Goal: Task Accomplishment & Management: Complete application form

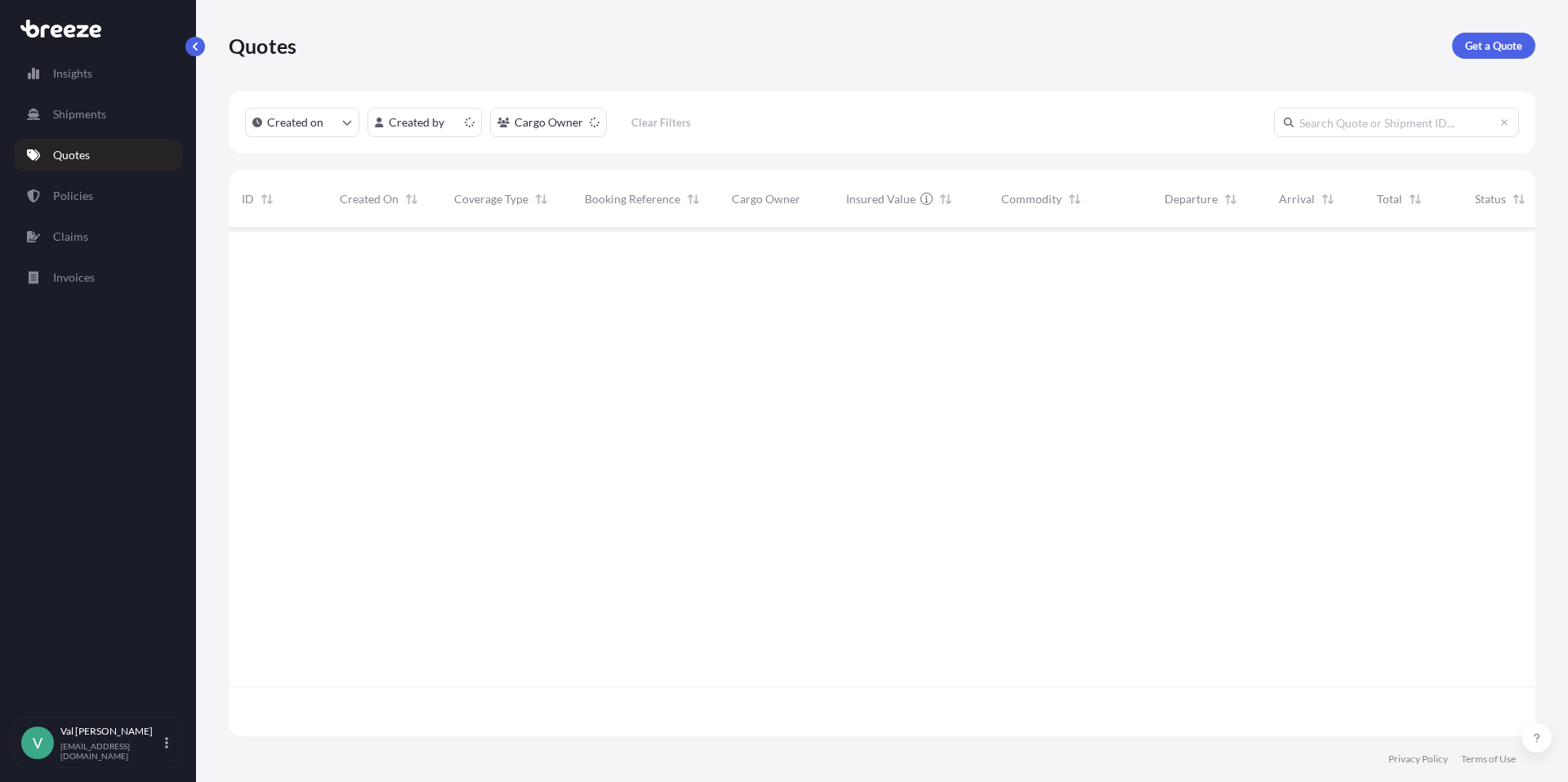
scroll to position [505, 1294]
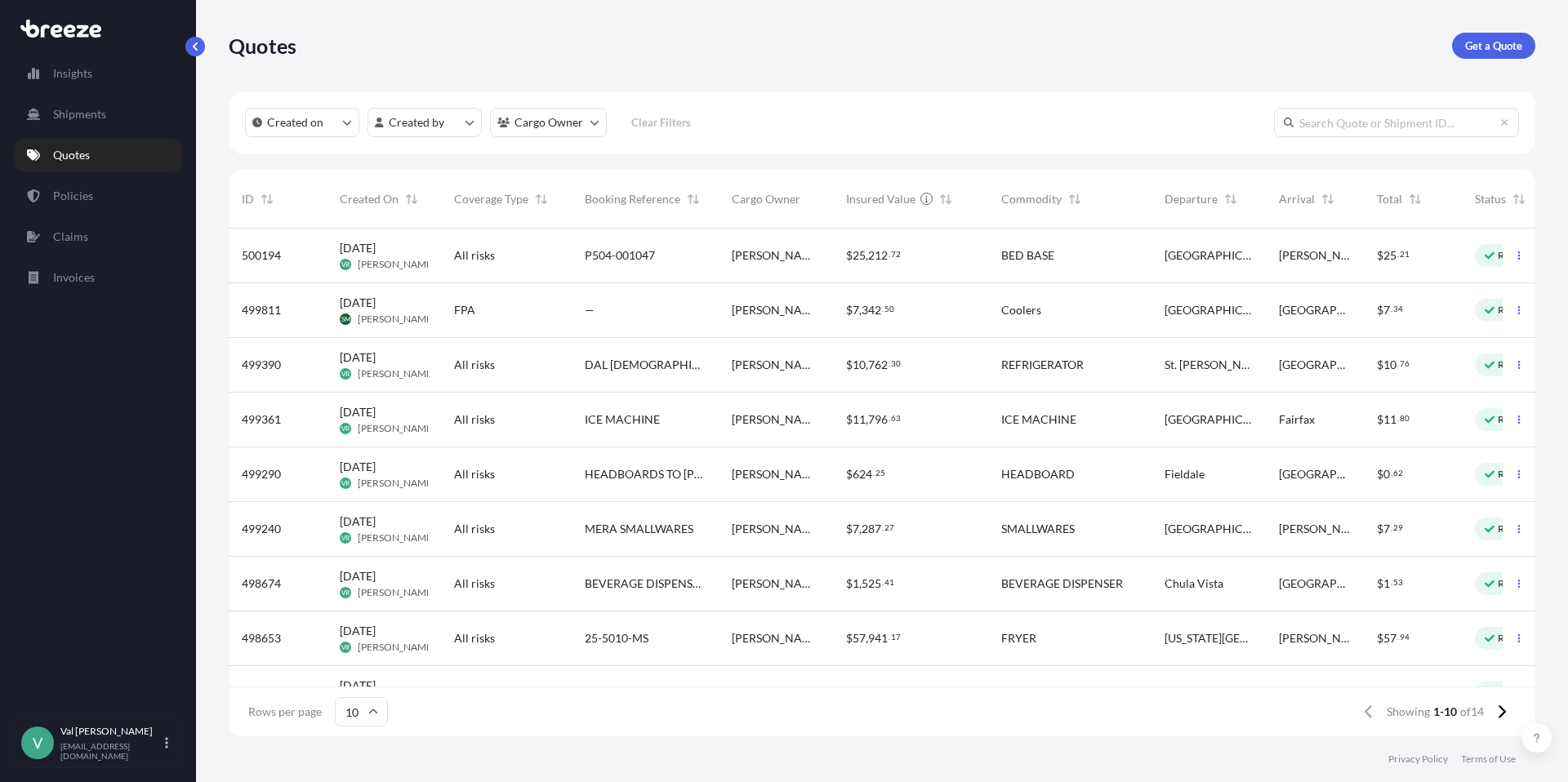
click at [1279, 258] on span "Sanford" at bounding box center [1315, 255] width 72 height 16
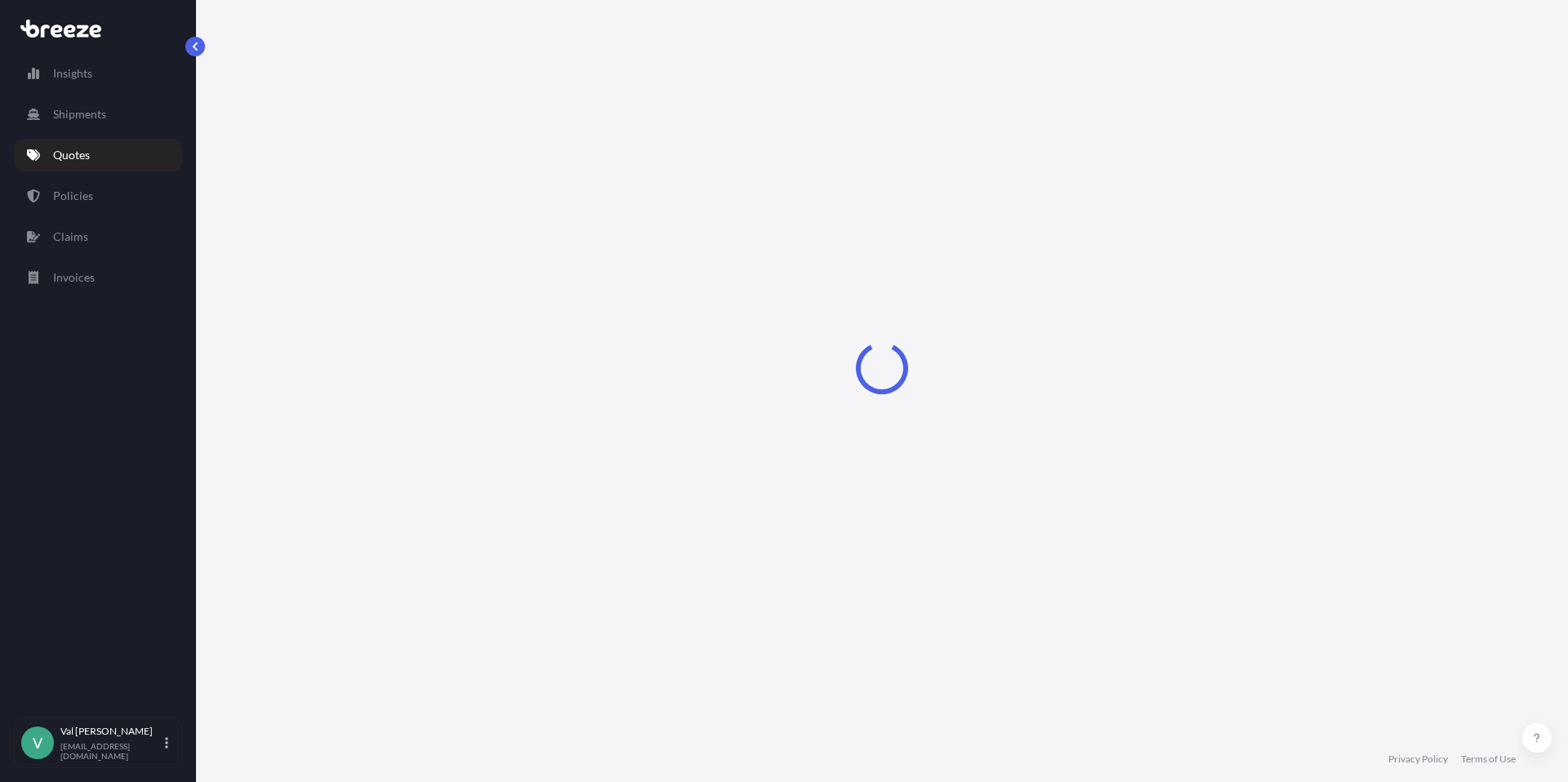
select select "Road"
select select "1"
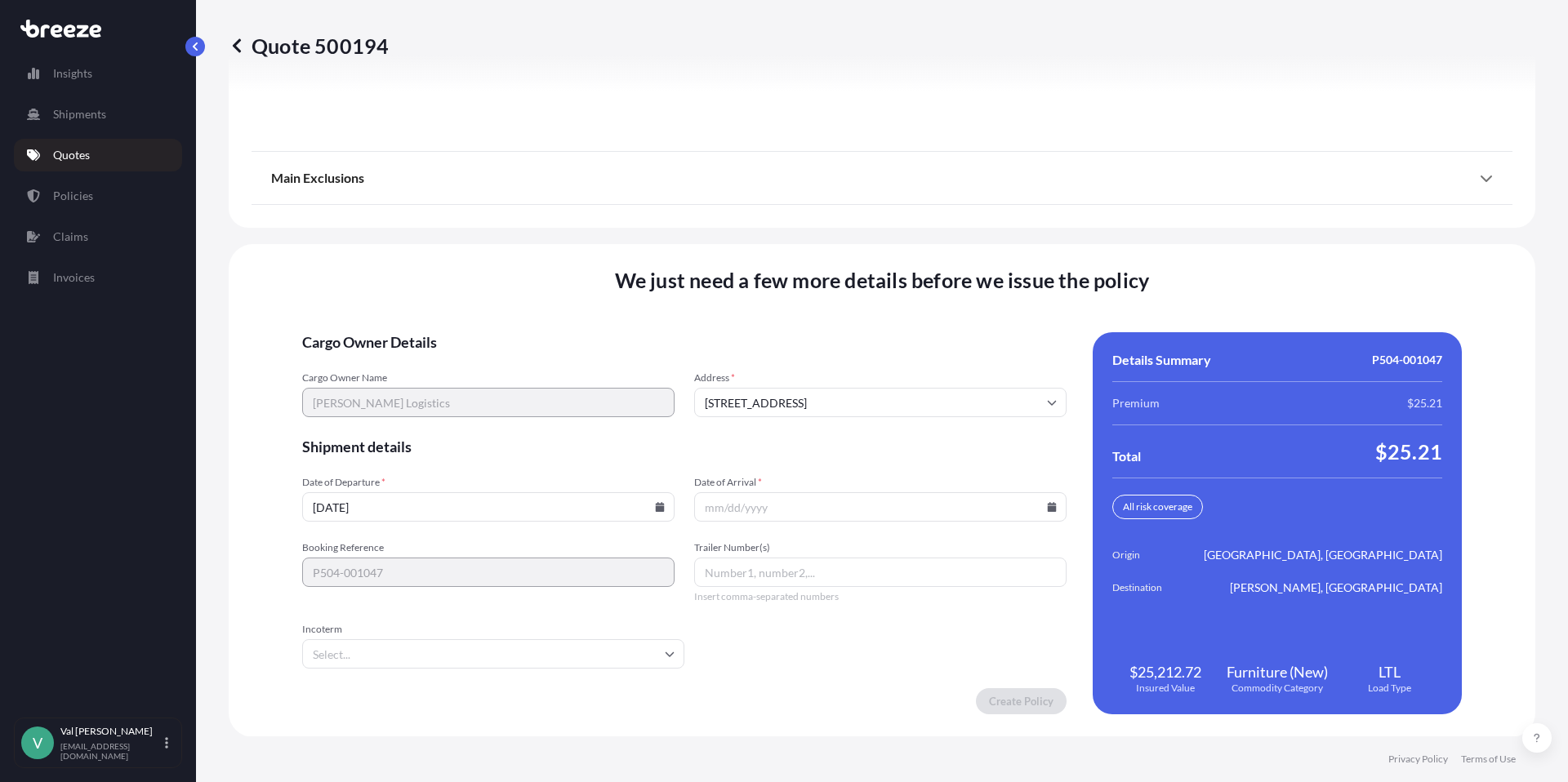
scroll to position [2069, 0]
click at [661, 502] on icon at bounding box center [660, 507] width 10 height 10
click at [408, 248] on icon at bounding box center [405, 253] width 7 height 10
click at [454, 359] on button "15" at bounding box center [440, 355] width 26 height 26
type input "10/15/2025"
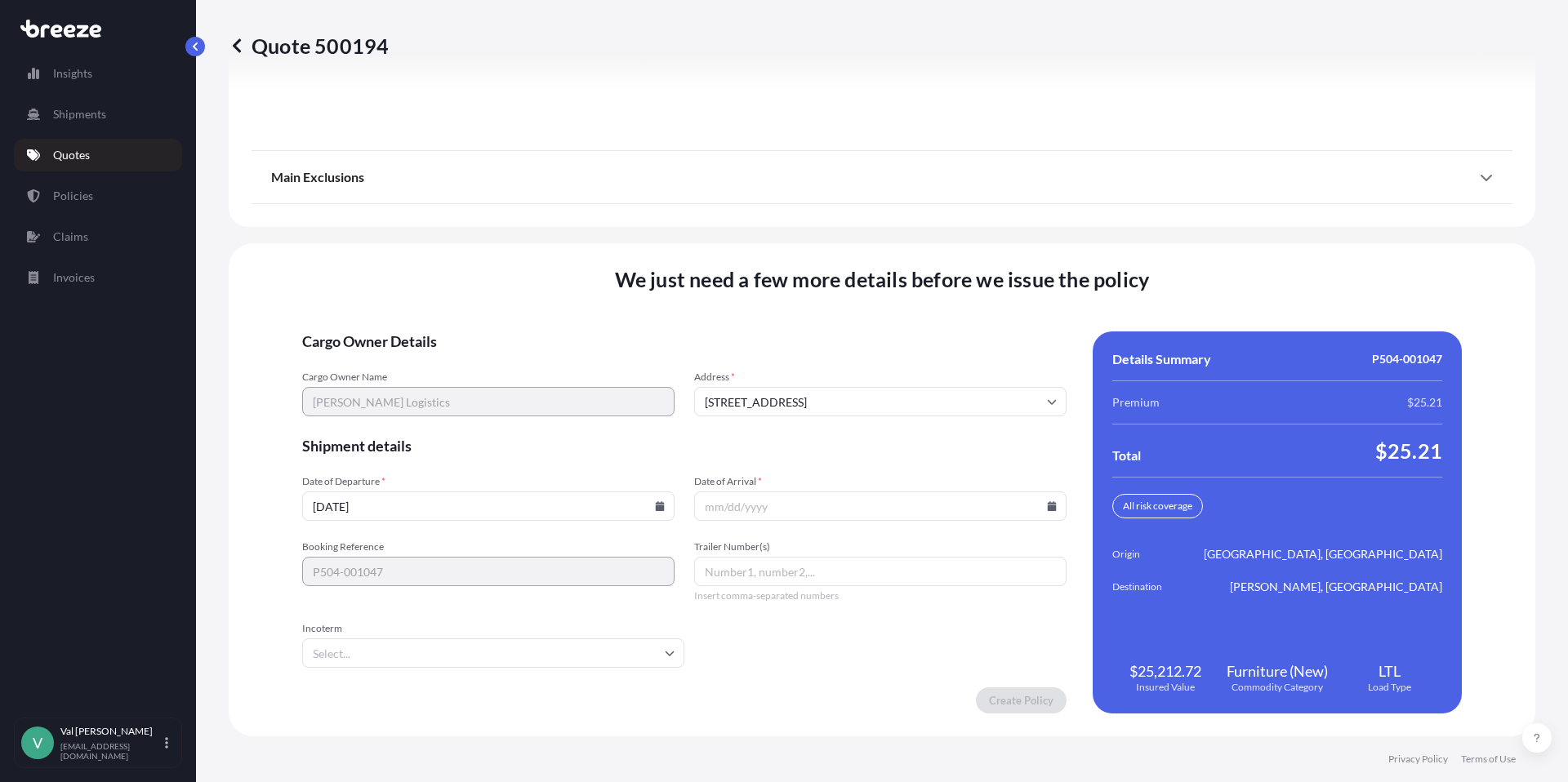
click at [1048, 505] on icon at bounding box center [1052, 507] width 9 height 10
click at [792, 248] on icon at bounding box center [789, 253] width 7 height 10
click at [903, 359] on button "17" at bounding box center [890, 355] width 26 height 26
type input "10/17/2025"
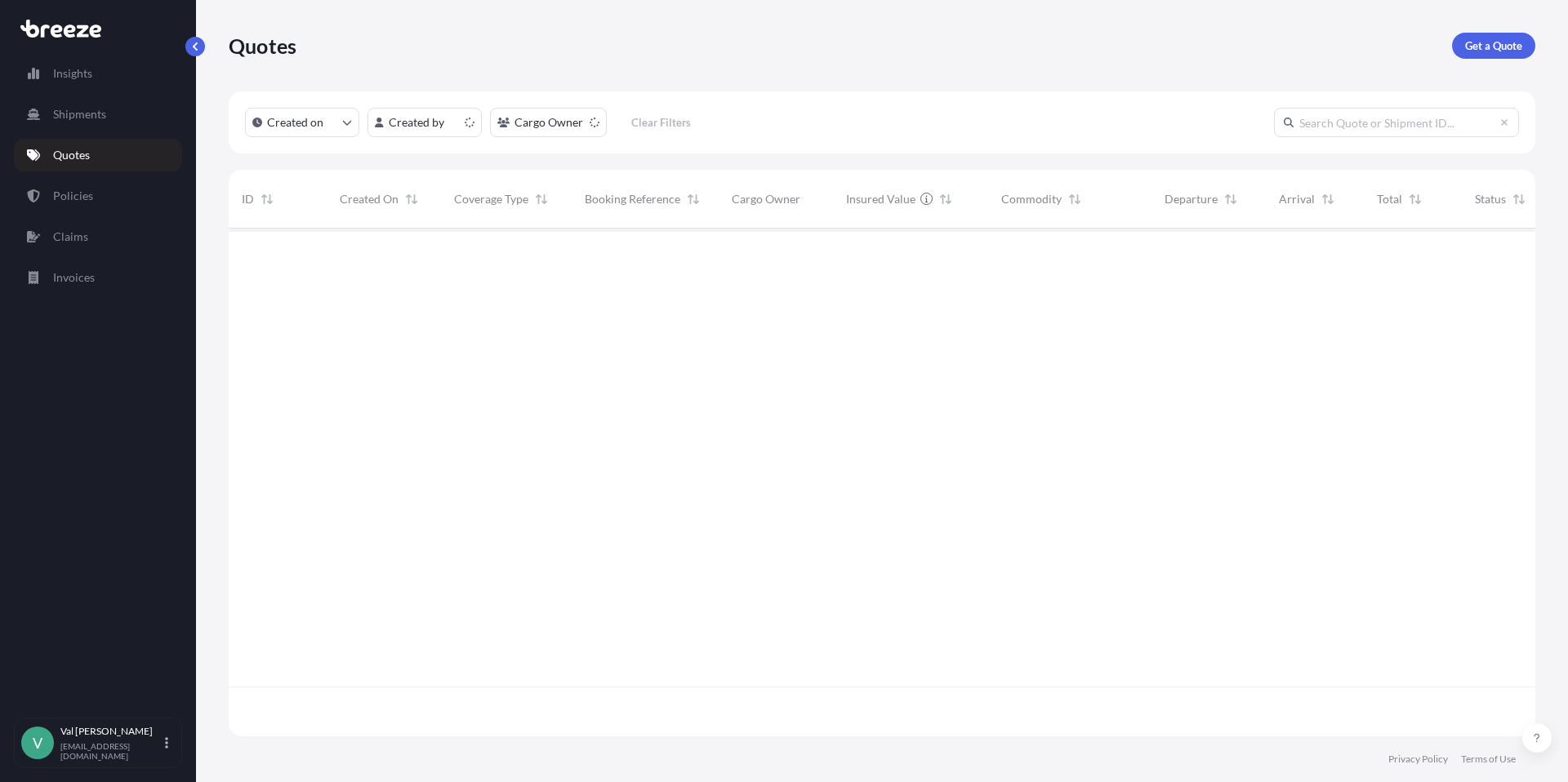
scroll to position [505, 1294]
click at [1487, 43] on p "Get a Quote" at bounding box center [1493, 45] width 57 height 16
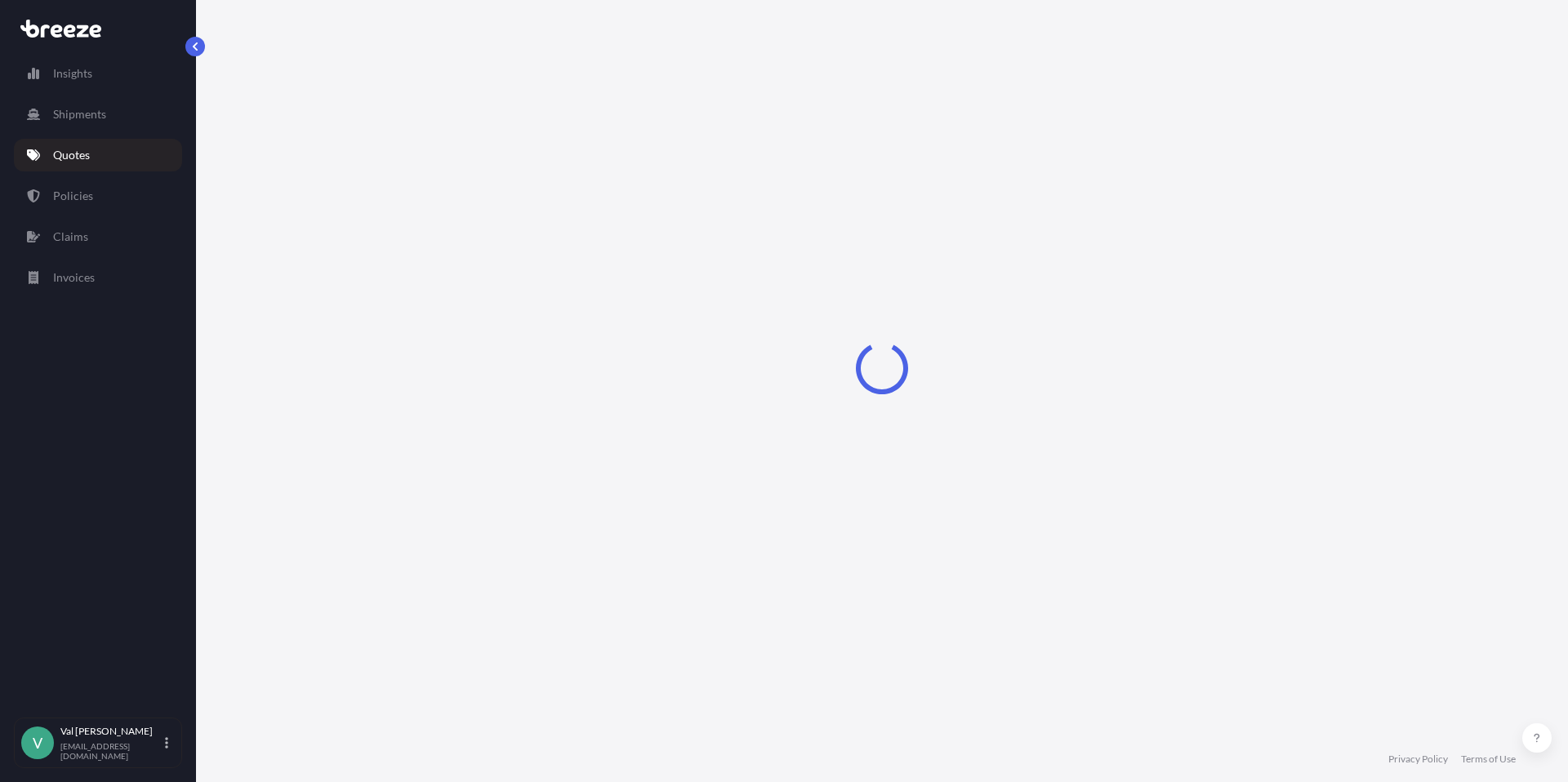
select select "Sea"
select select "1"
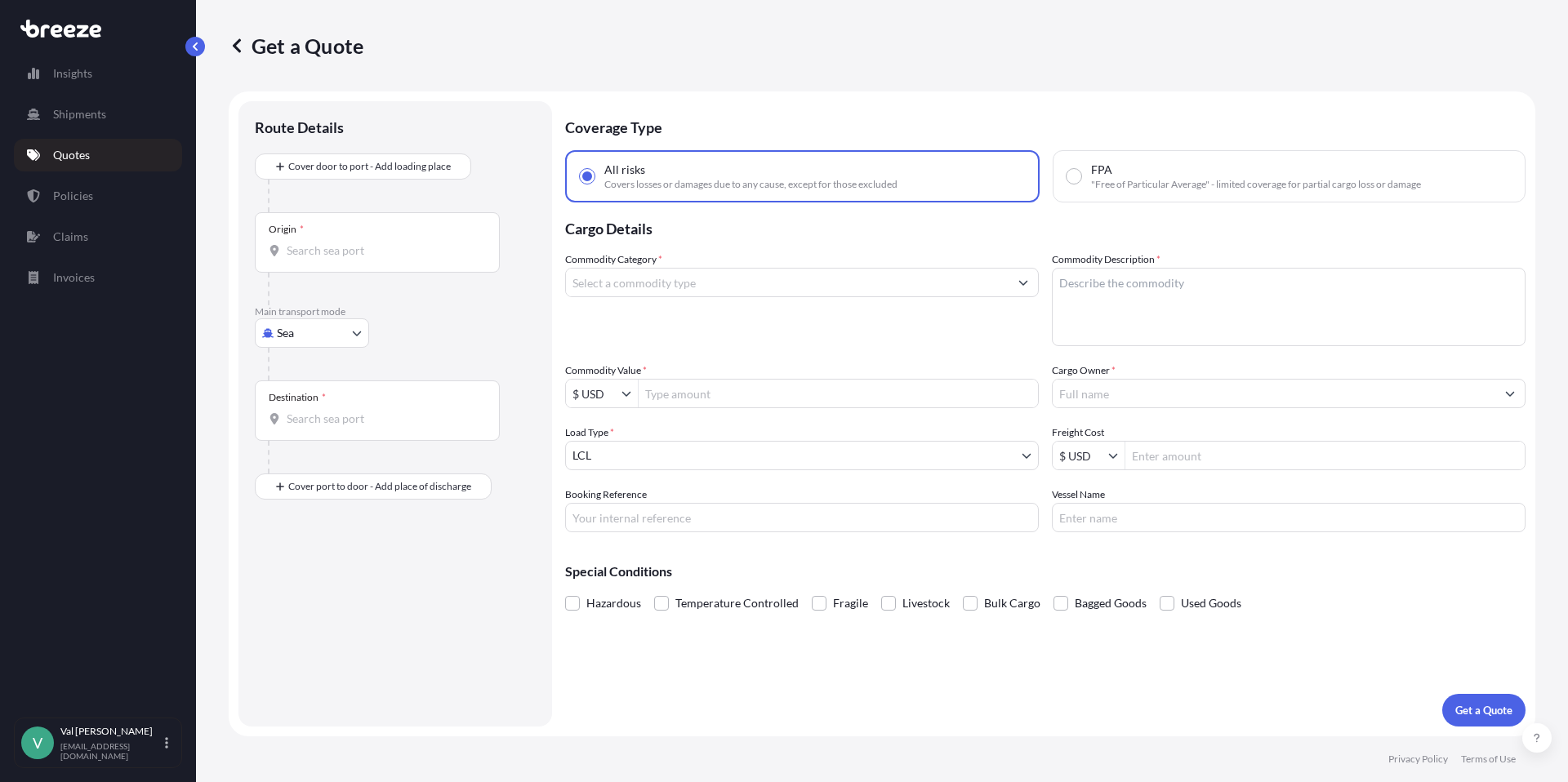
click at [353, 334] on body "Insights Shipments Quotes Policies Claims Invoices V [PERSON_NAME] [PERSON_NAME…" at bounding box center [784, 391] width 1568 height 782
click at [312, 427] on div "Road" at bounding box center [311, 434] width 101 height 30
select select "Road"
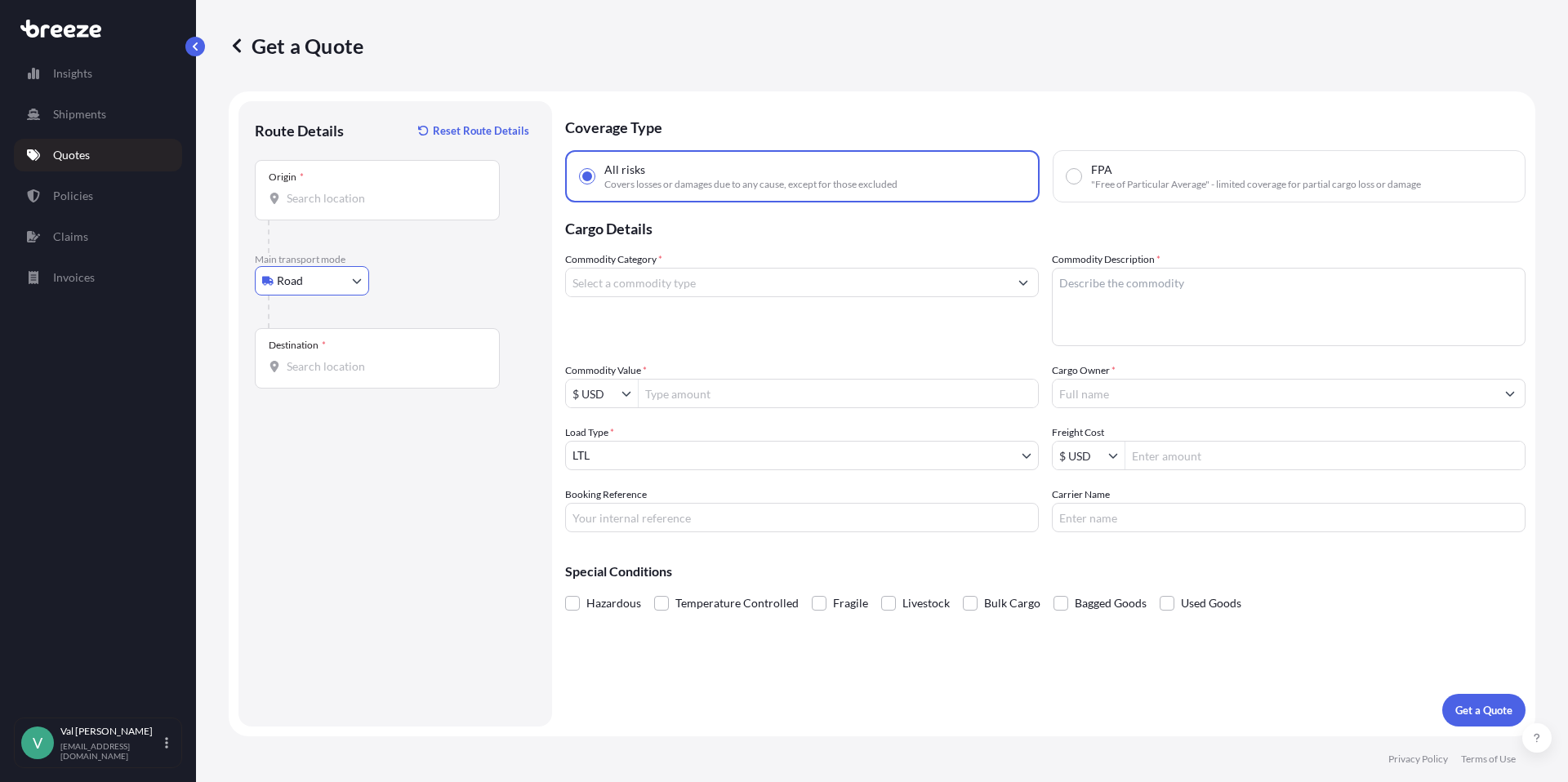
click at [341, 192] on input "Origin *" at bounding box center [383, 198] width 193 height 16
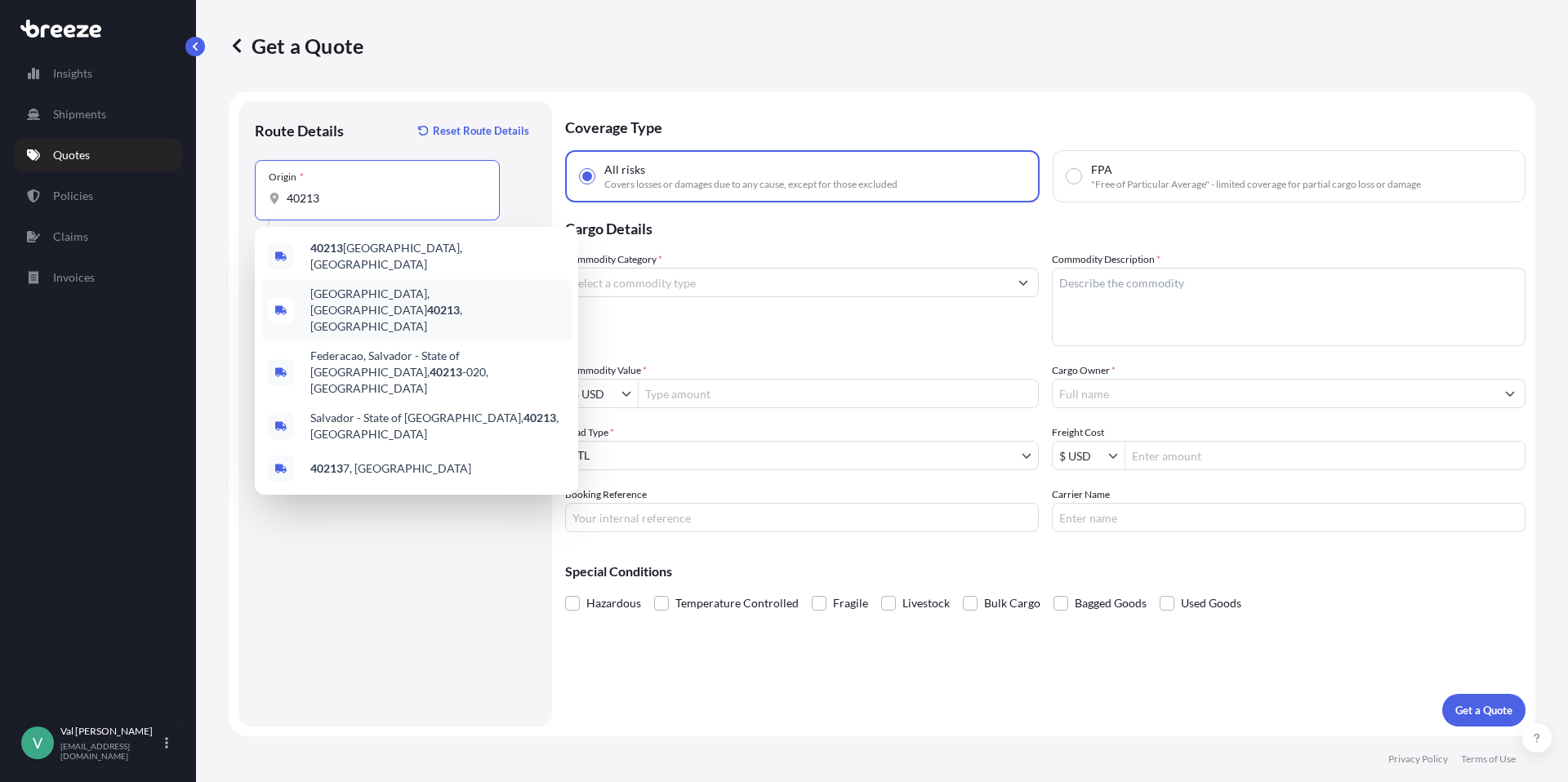
click at [352, 291] on span "[GEOGRAPHIC_DATA] , [GEOGRAPHIC_DATA]" at bounding box center [437, 310] width 255 height 49
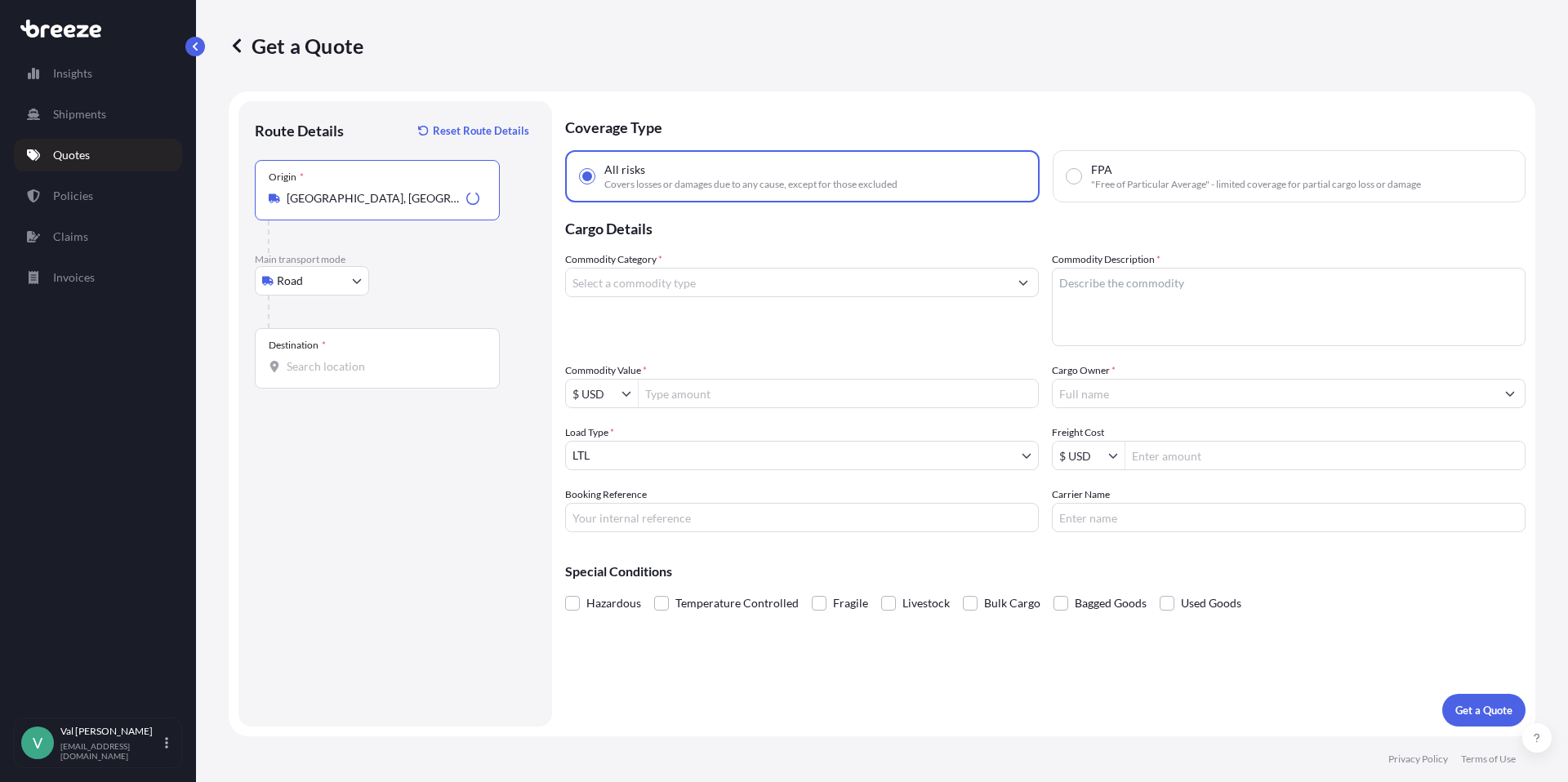
type input "[GEOGRAPHIC_DATA], [GEOGRAPHIC_DATA]"
click at [356, 366] on input "Destination *" at bounding box center [383, 366] width 193 height 16
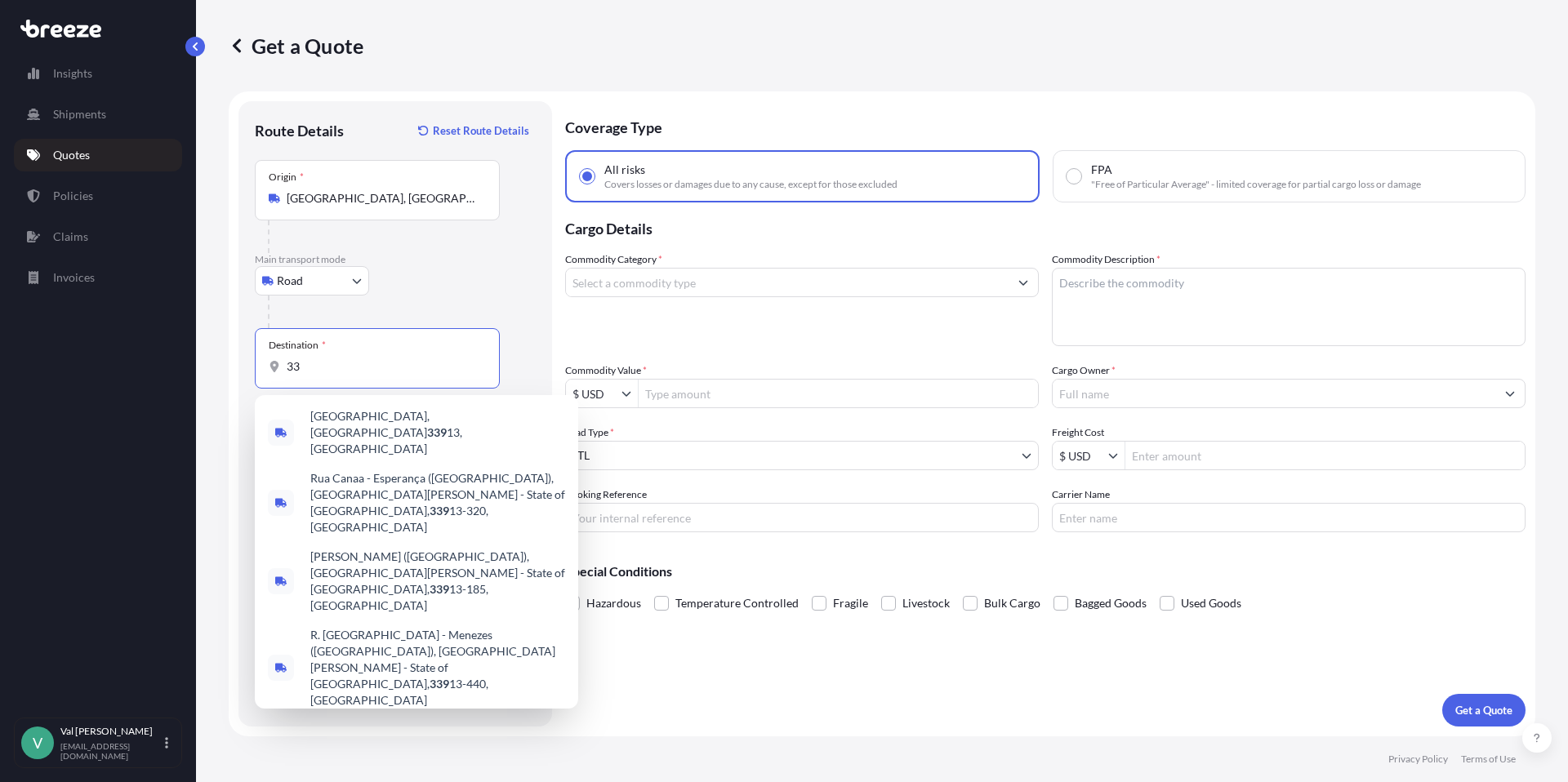
type input "3"
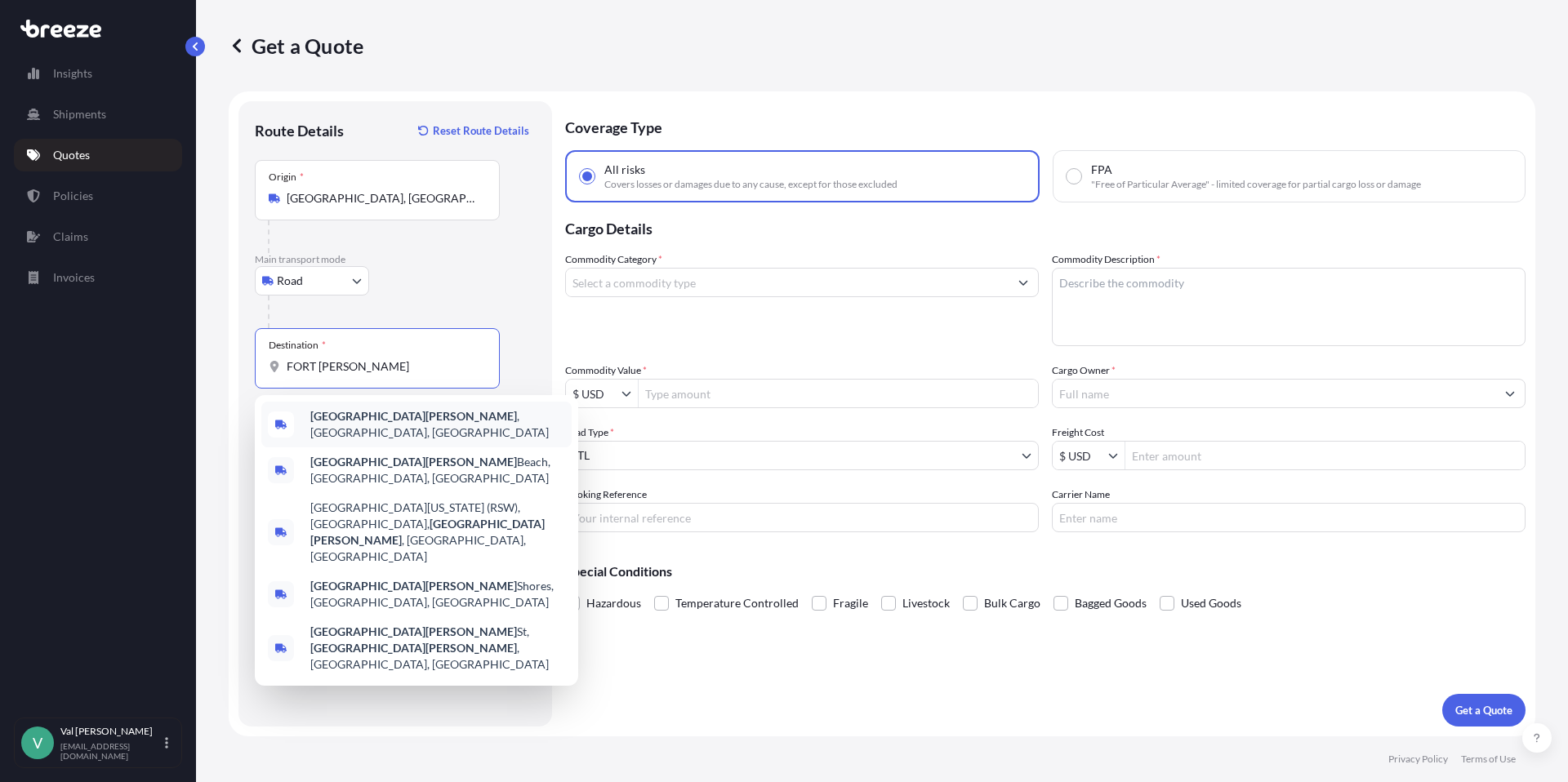
click at [378, 417] on span "[GEOGRAPHIC_DATA][PERSON_NAME] , [GEOGRAPHIC_DATA], [GEOGRAPHIC_DATA]" at bounding box center [437, 425] width 255 height 33
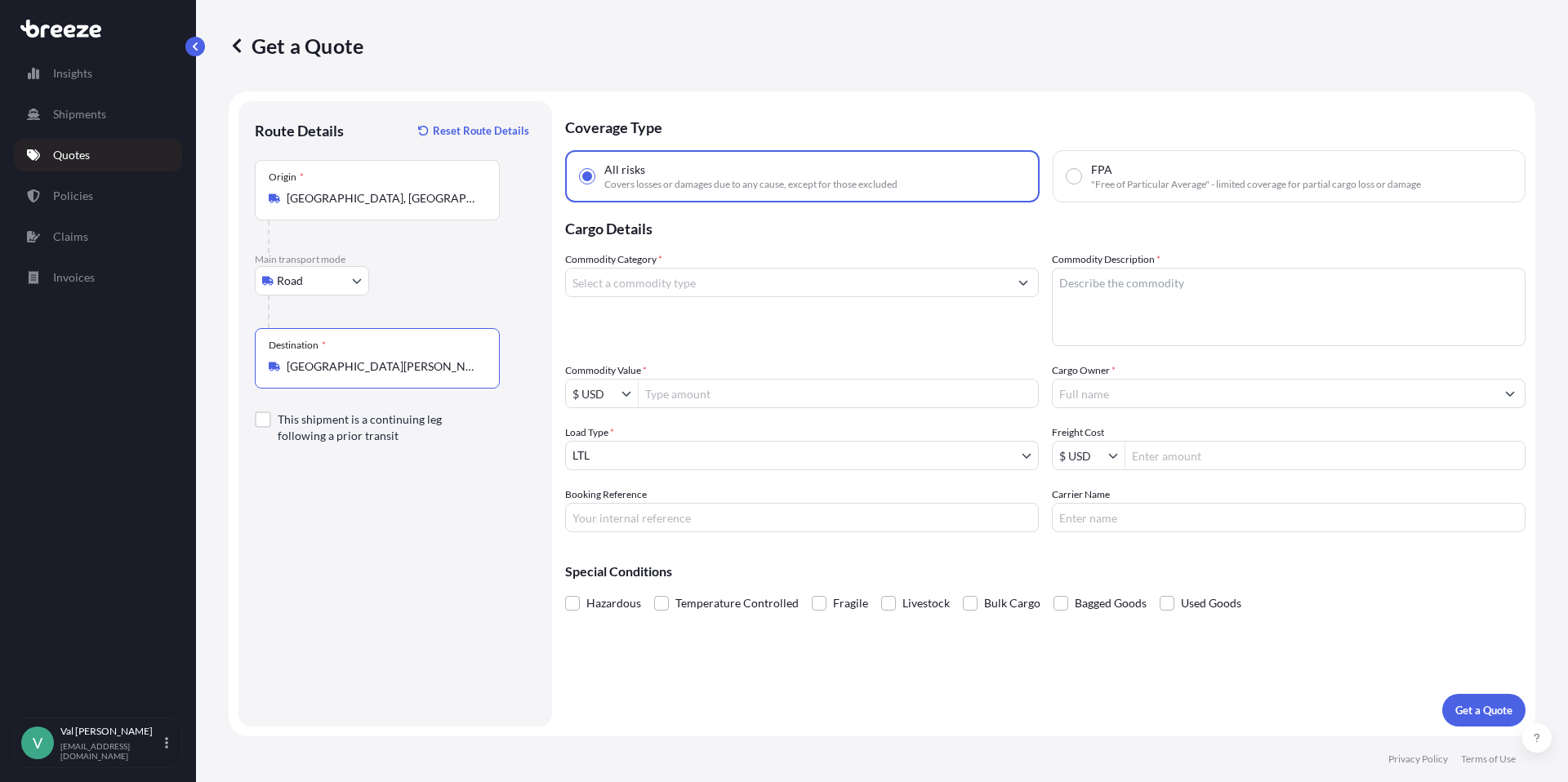
type input "[GEOGRAPHIC_DATA][PERSON_NAME], [GEOGRAPHIC_DATA], [GEOGRAPHIC_DATA]"
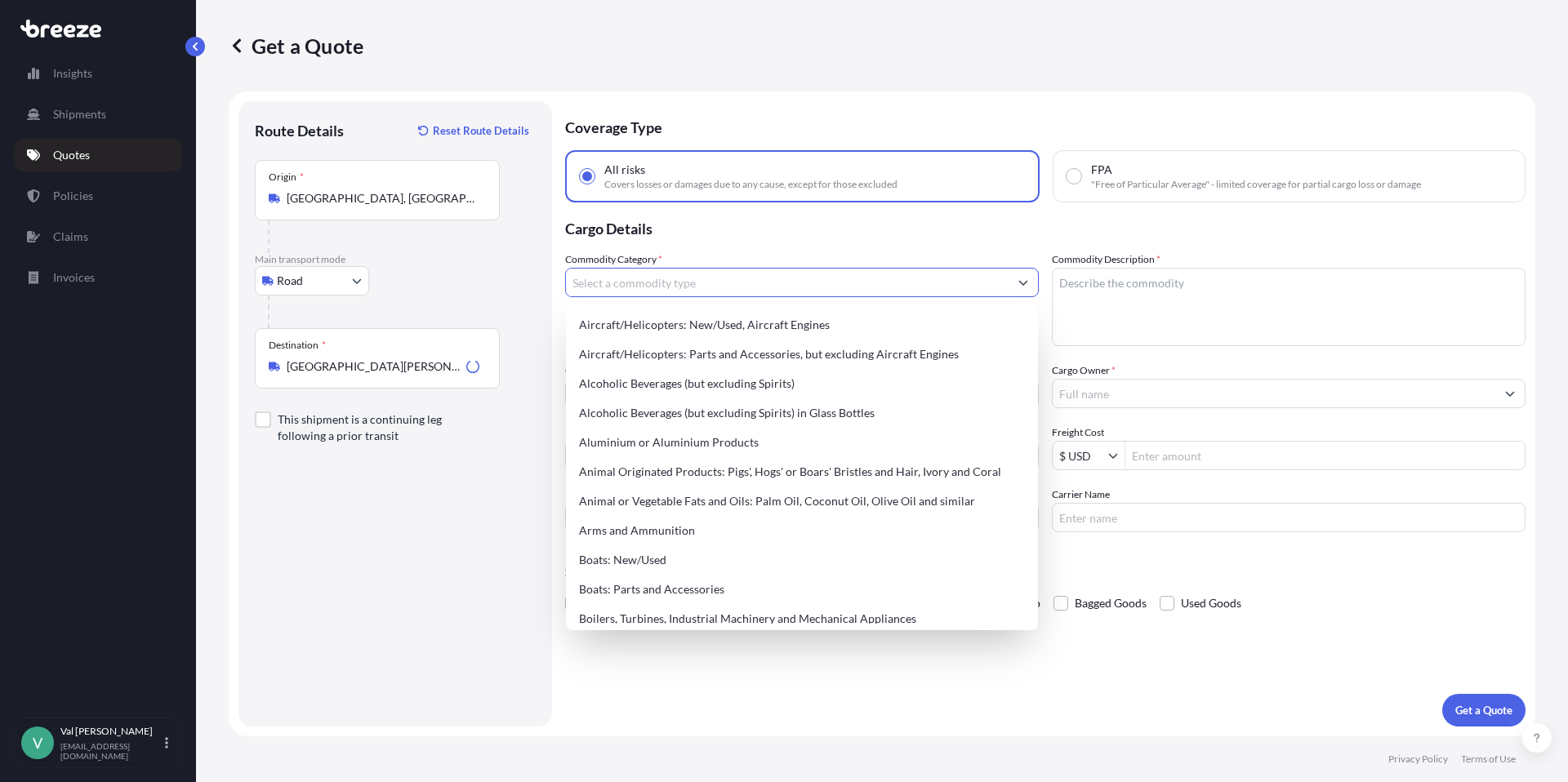
click at [614, 276] on input "Commodity Category *" at bounding box center [788, 282] width 443 height 30
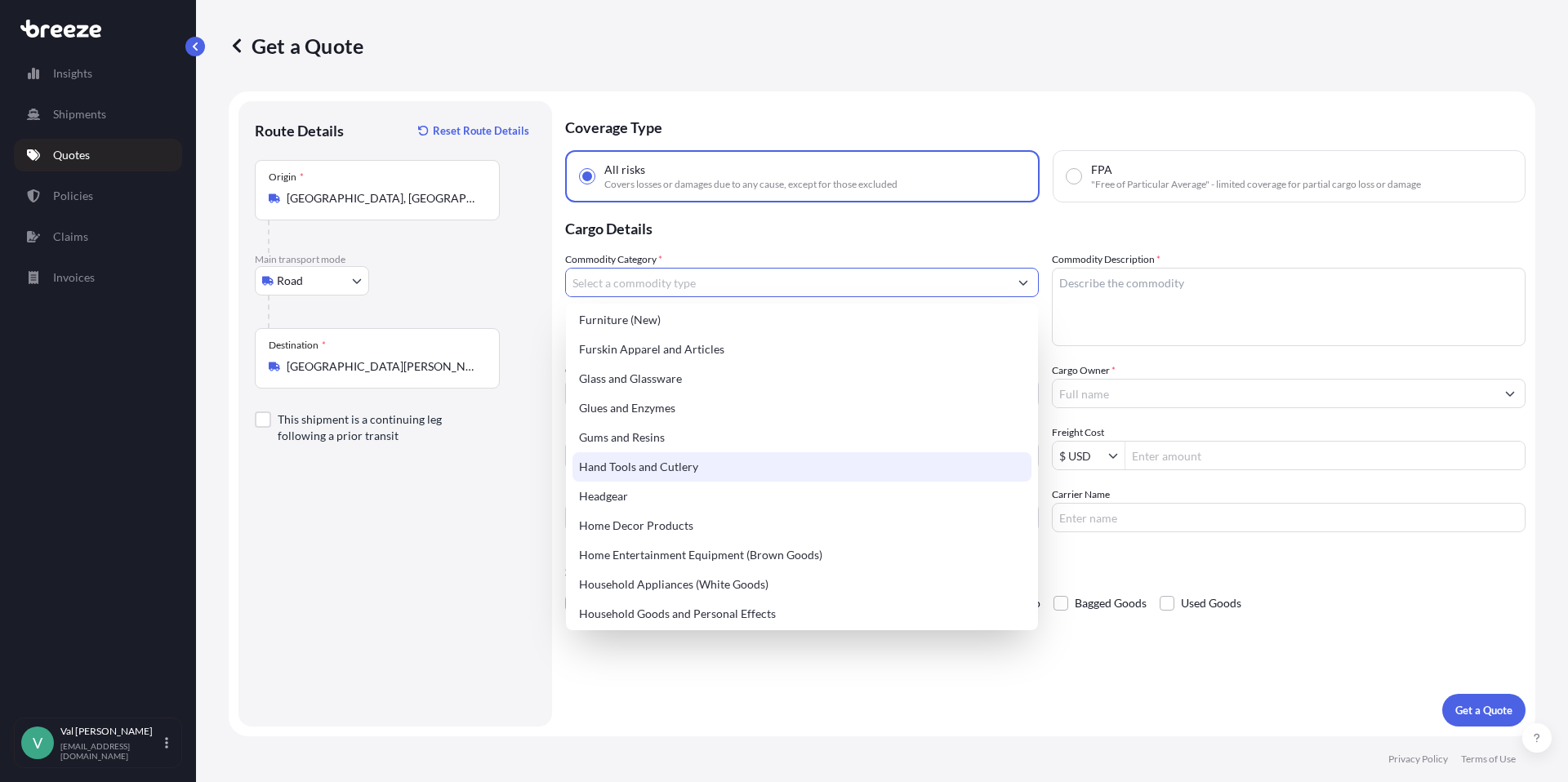
scroll to position [1434, 0]
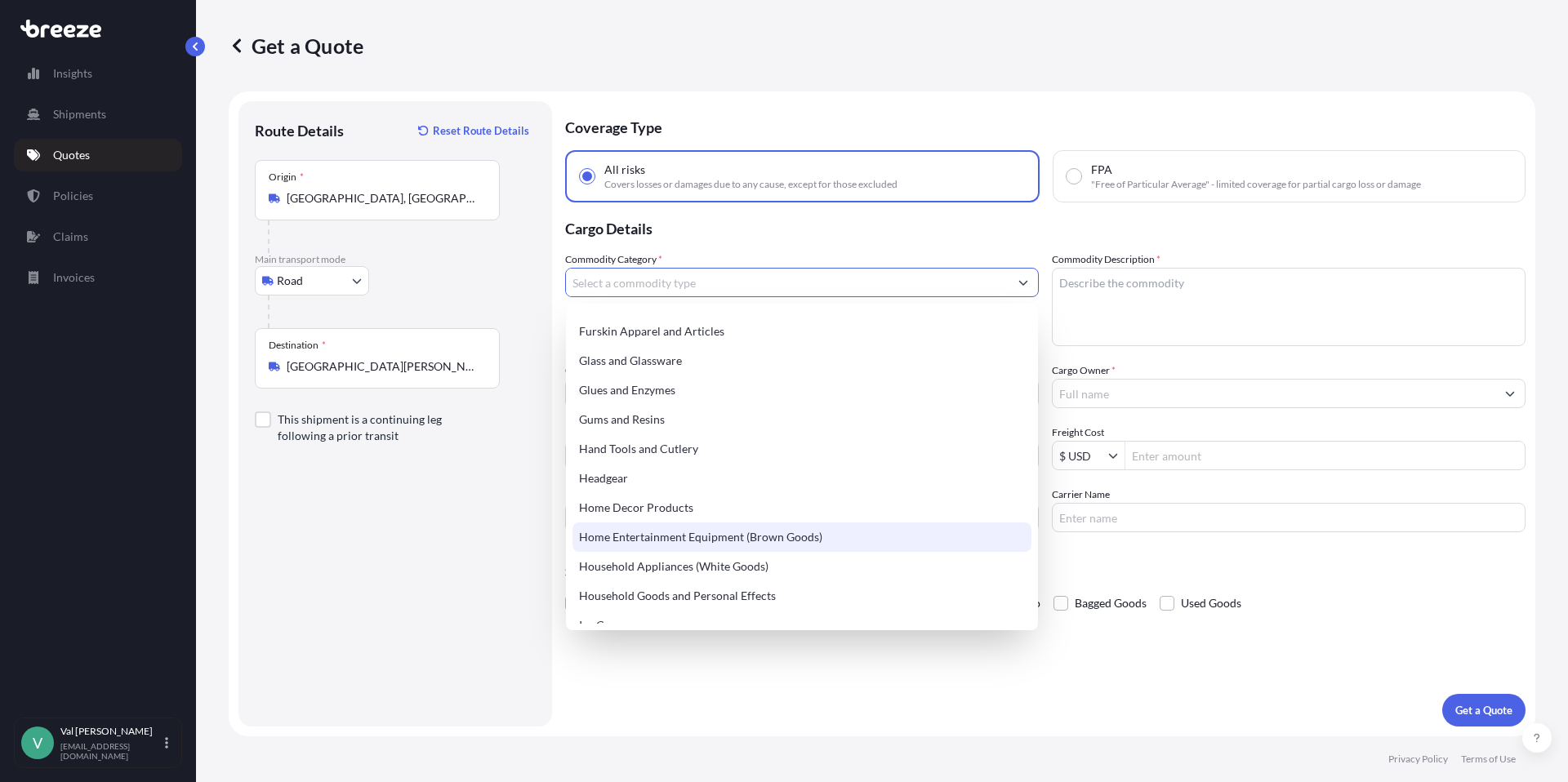
click at [693, 539] on div "Home Entertainment Equipment (Brown Goods)" at bounding box center [801, 537] width 458 height 30
type input "Home Entertainment Equipment (Brown Goods)"
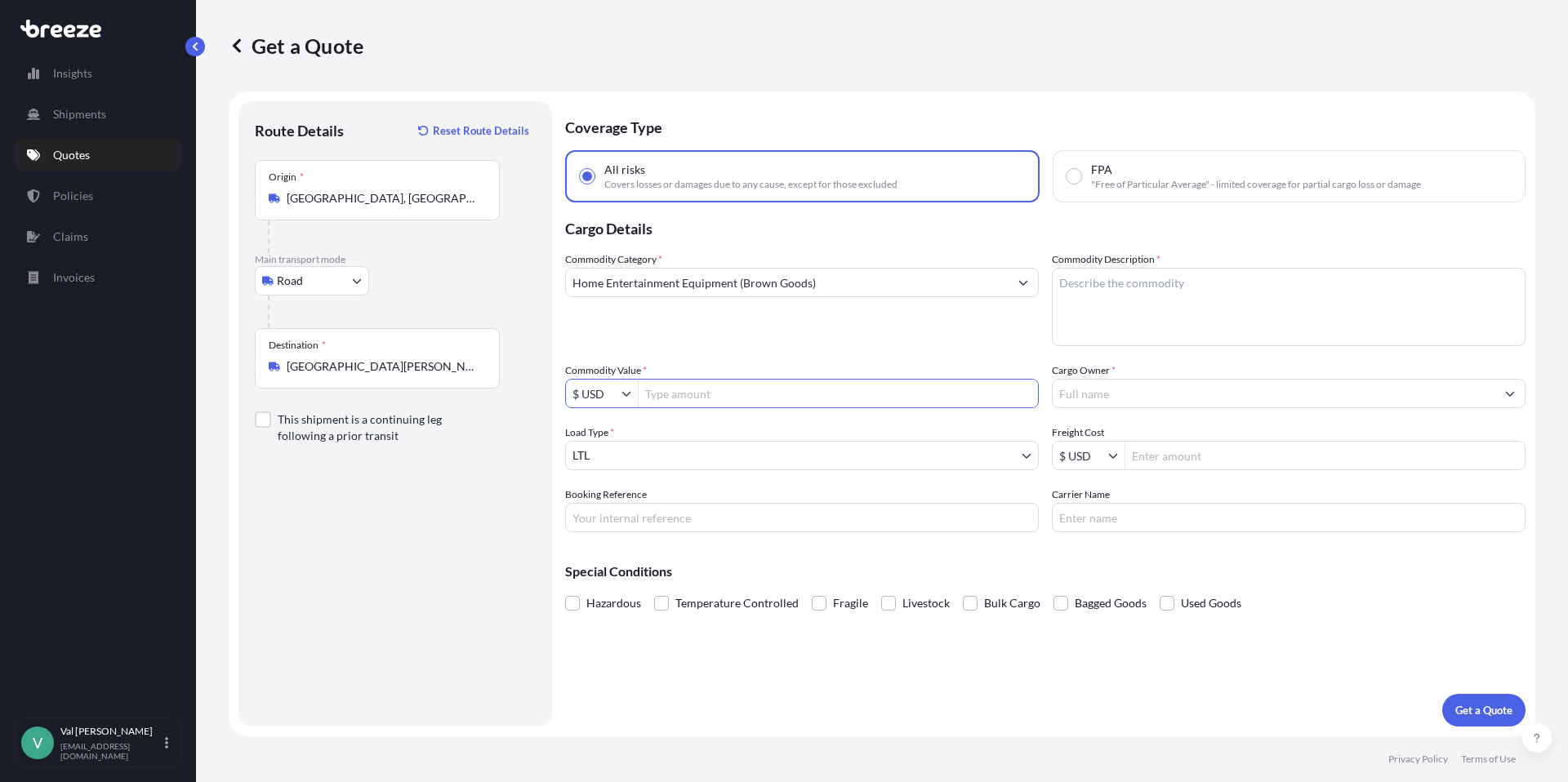
click at [676, 390] on input "Commodity Value *" at bounding box center [838, 393] width 400 height 30
paste input "11,954.59"
click at [662, 395] on input "11,954.59" at bounding box center [838, 393] width 400 height 30
type input "11,954.59"
click at [679, 513] on input "Booking Reference" at bounding box center [802, 517] width 474 height 30
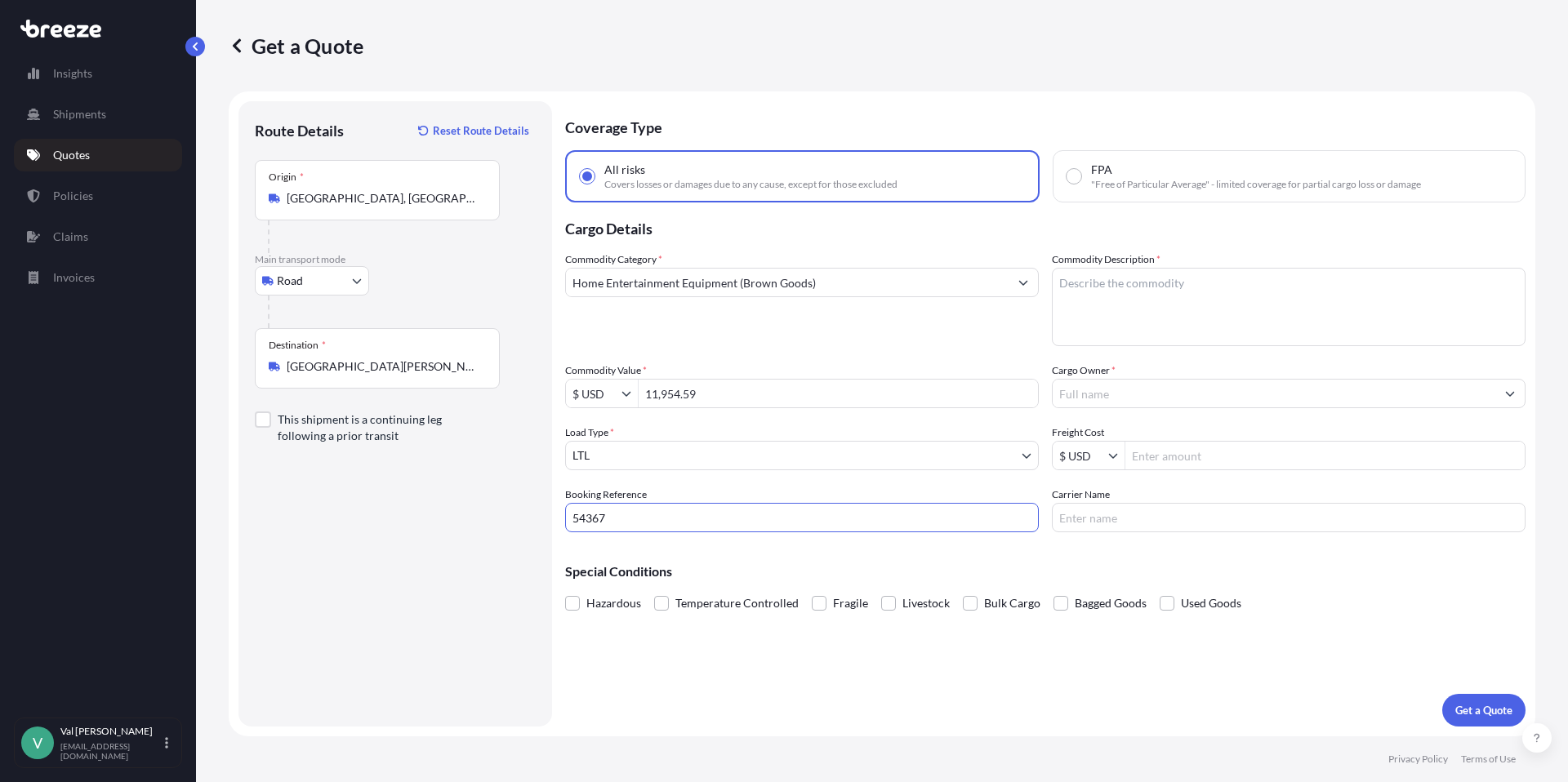
type input "54367"
click at [1117, 297] on textarea "Commodity Description *" at bounding box center [1289, 306] width 474 height 78
type textarea "TV"
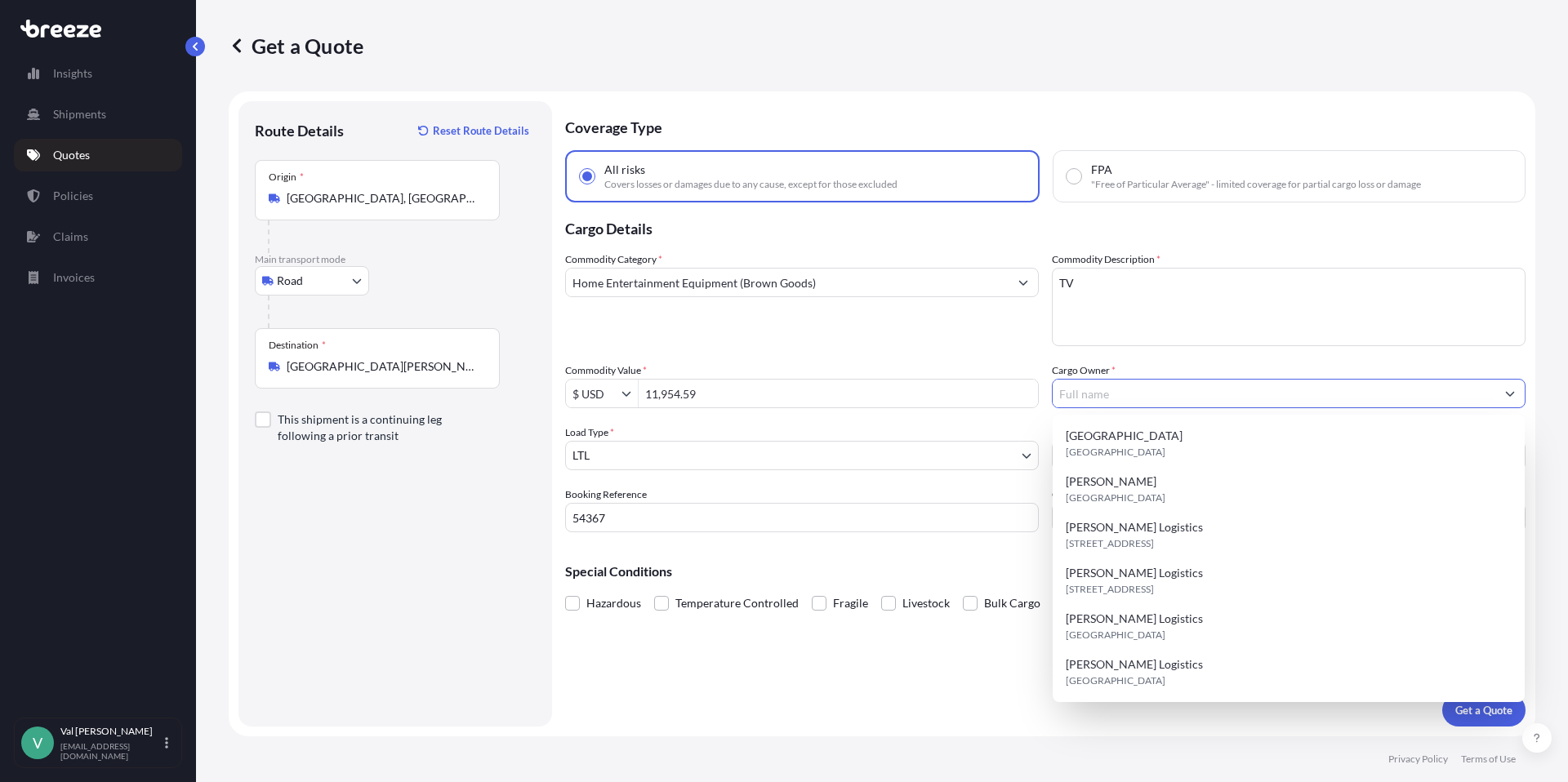
click at [1130, 388] on input "Cargo Owner *" at bounding box center [1274, 393] width 443 height 30
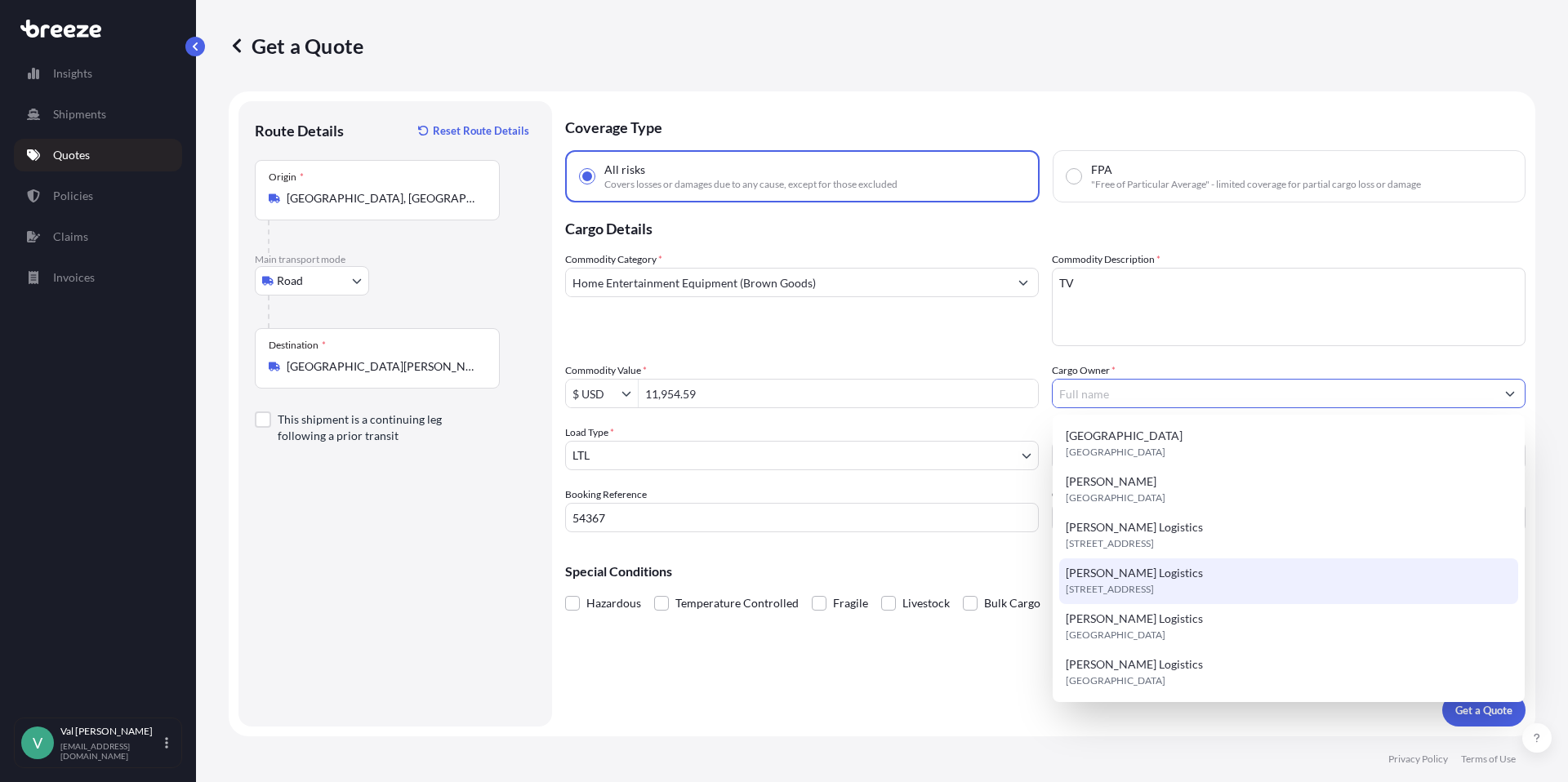
click at [1140, 570] on span "[PERSON_NAME] Logistics" at bounding box center [1134, 573] width 137 height 16
type input "[PERSON_NAME] Logistics"
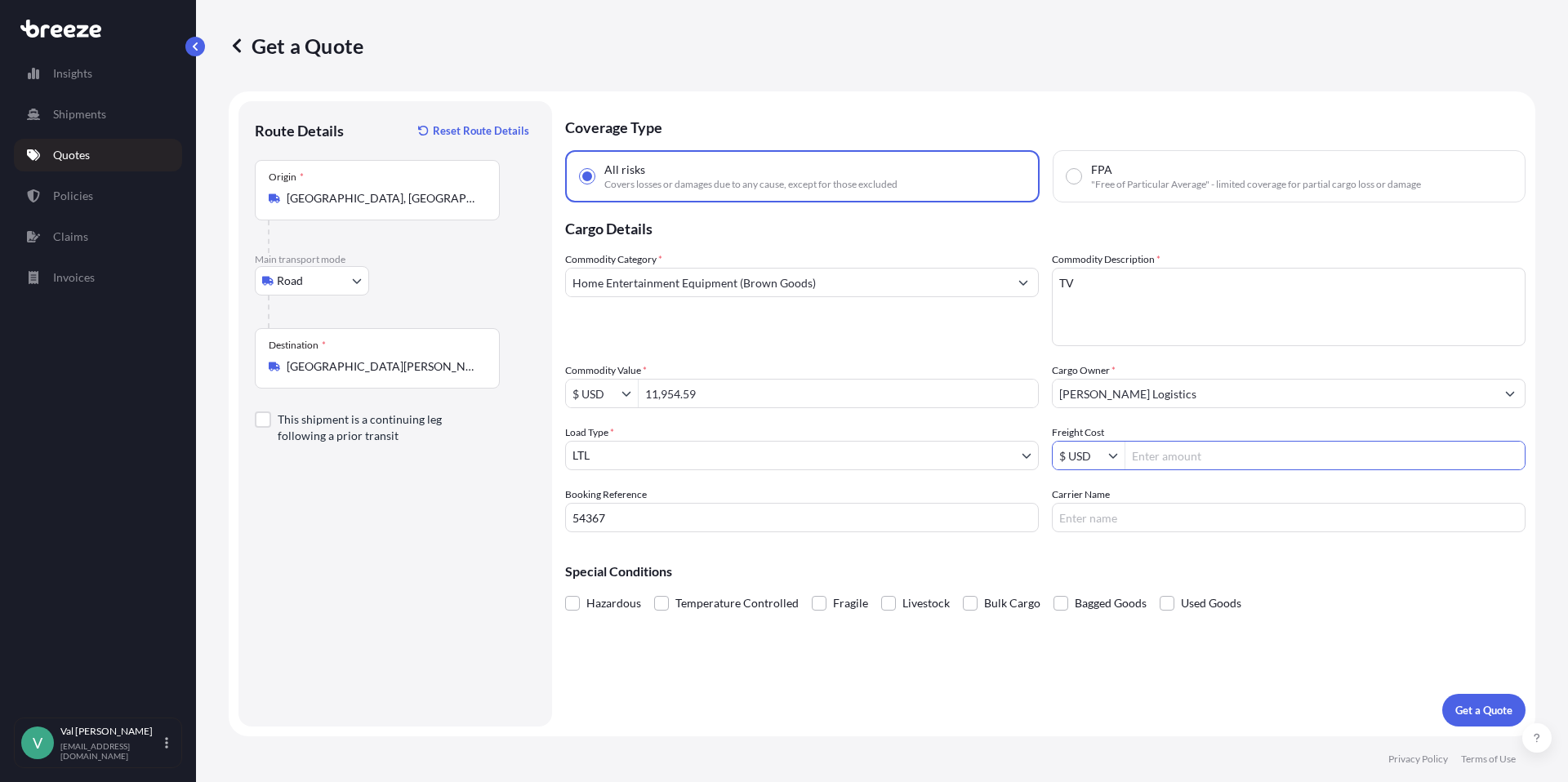
click at [1185, 458] on input "Freight Cost" at bounding box center [1324, 456] width 400 height 30
type input "486.79"
click at [1124, 518] on input "Carrier Name" at bounding box center [1289, 517] width 474 height 30
type input "SOUTHEASTERN FREIGHT"
click at [1494, 712] on p "Get a Quote" at bounding box center [1483, 710] width 57 height 16
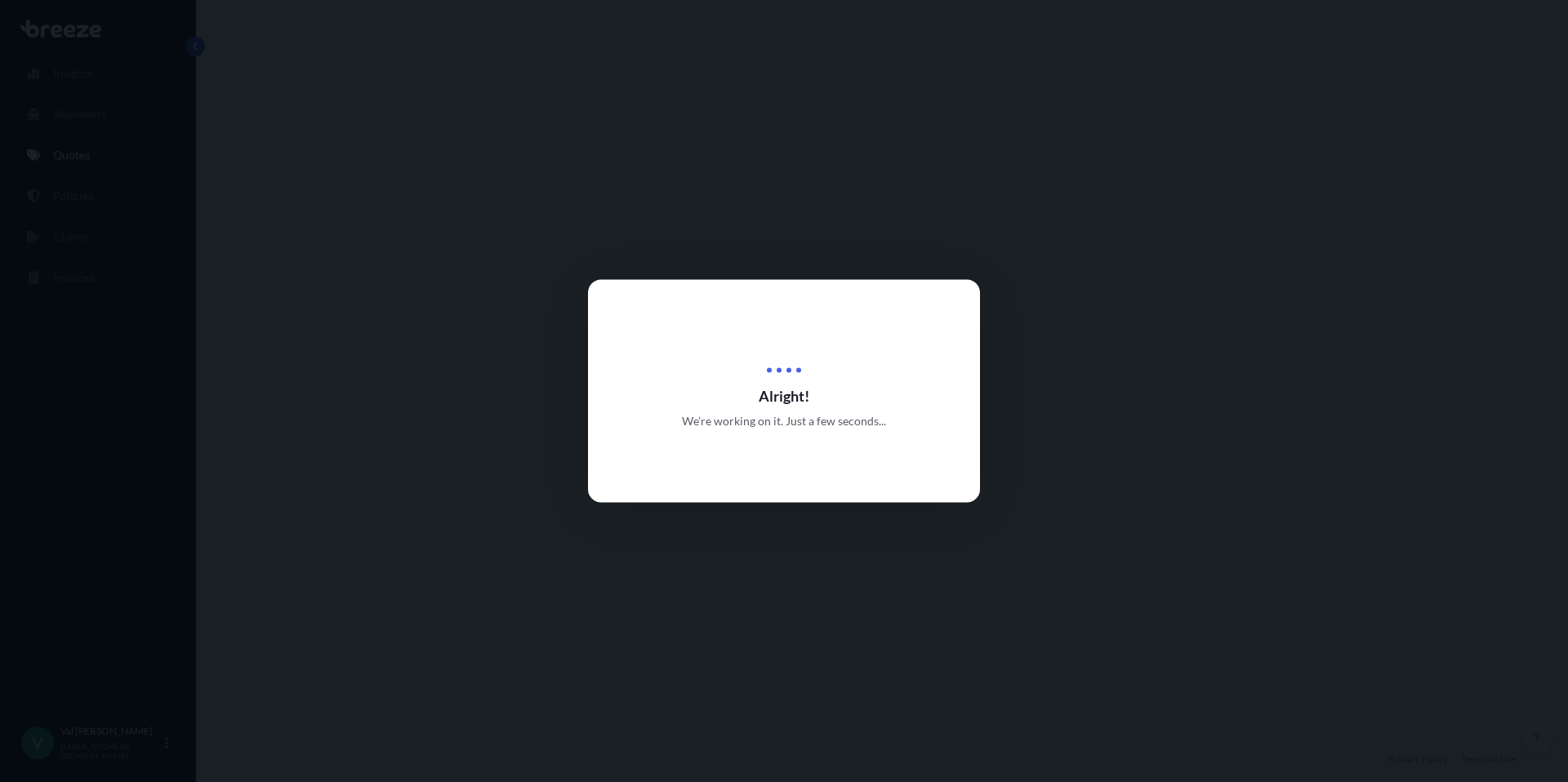
select select "Road"
select select "1"
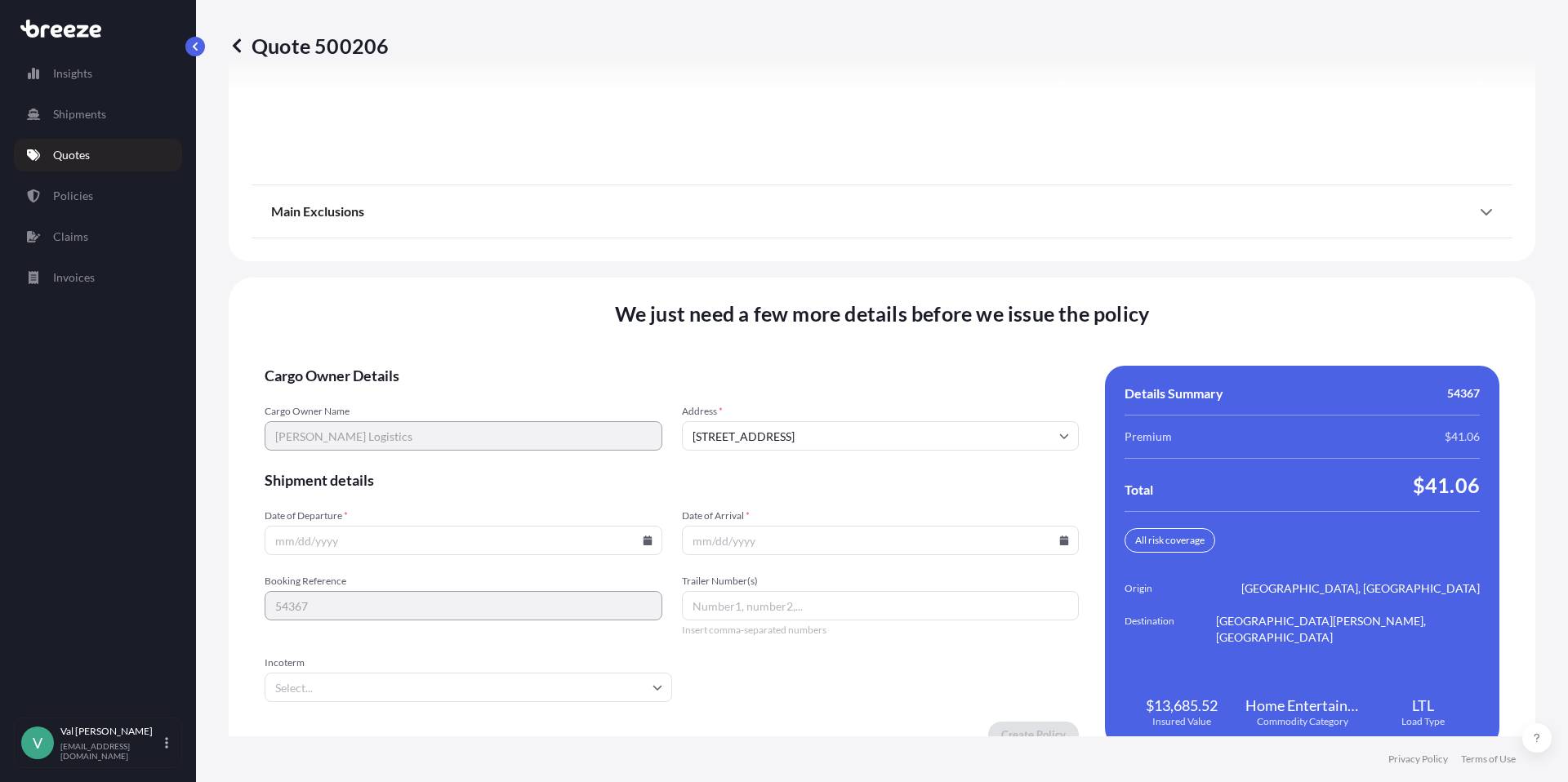
scroll to position [2214, 0]
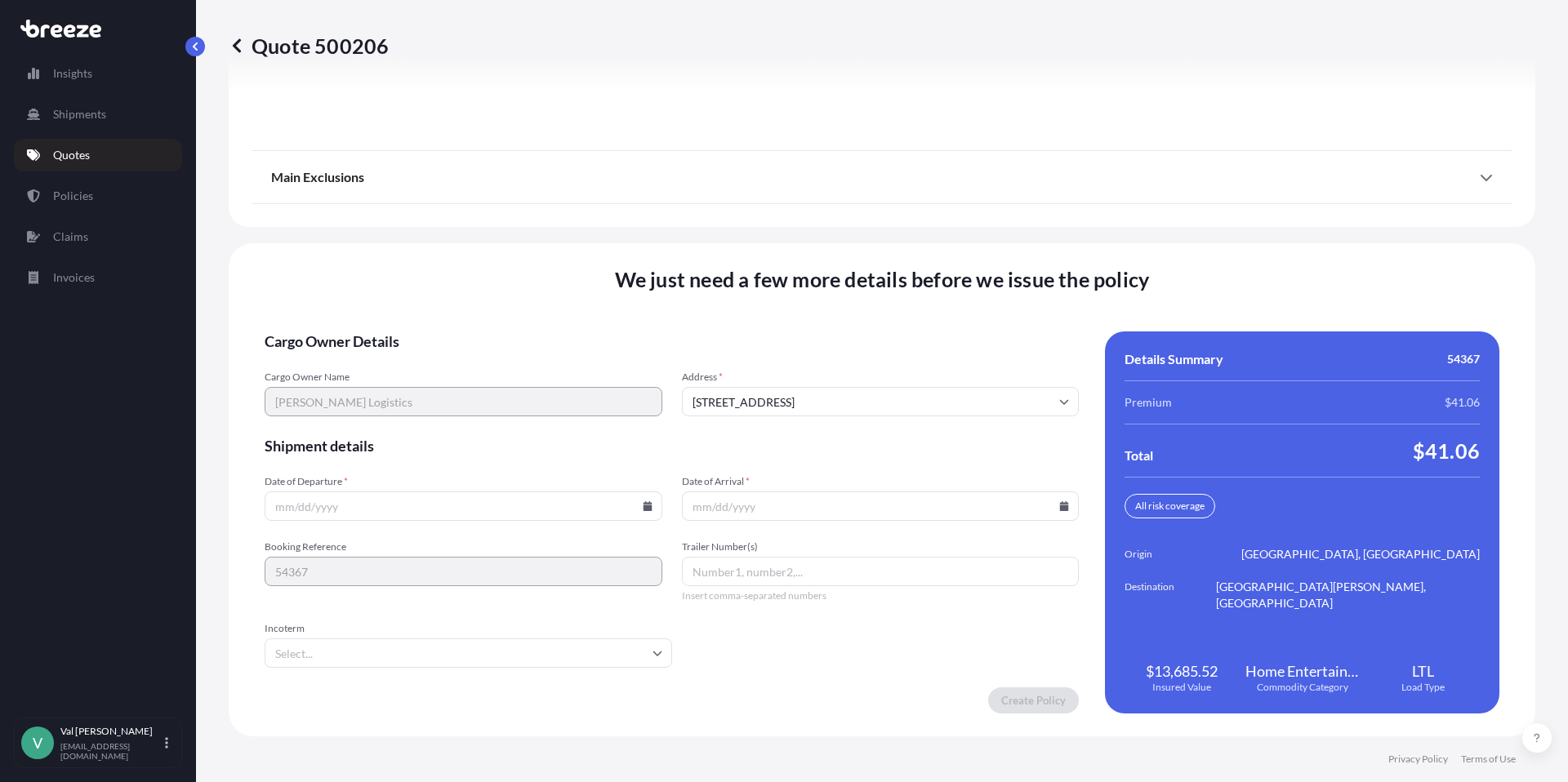
click at [642, 502] on icon at bounding box center [647, 507] width 10 height 10
click at [571, 228] on icon at bounding box center [572, 231] width 7 height 10
click at [422, 297] on button "1" at bounding box center [423, 299] width 26 height 26
type input "[DATE]"
click at [1059, 504] on icon at bounding box center [1064, 507] width 10 height 10
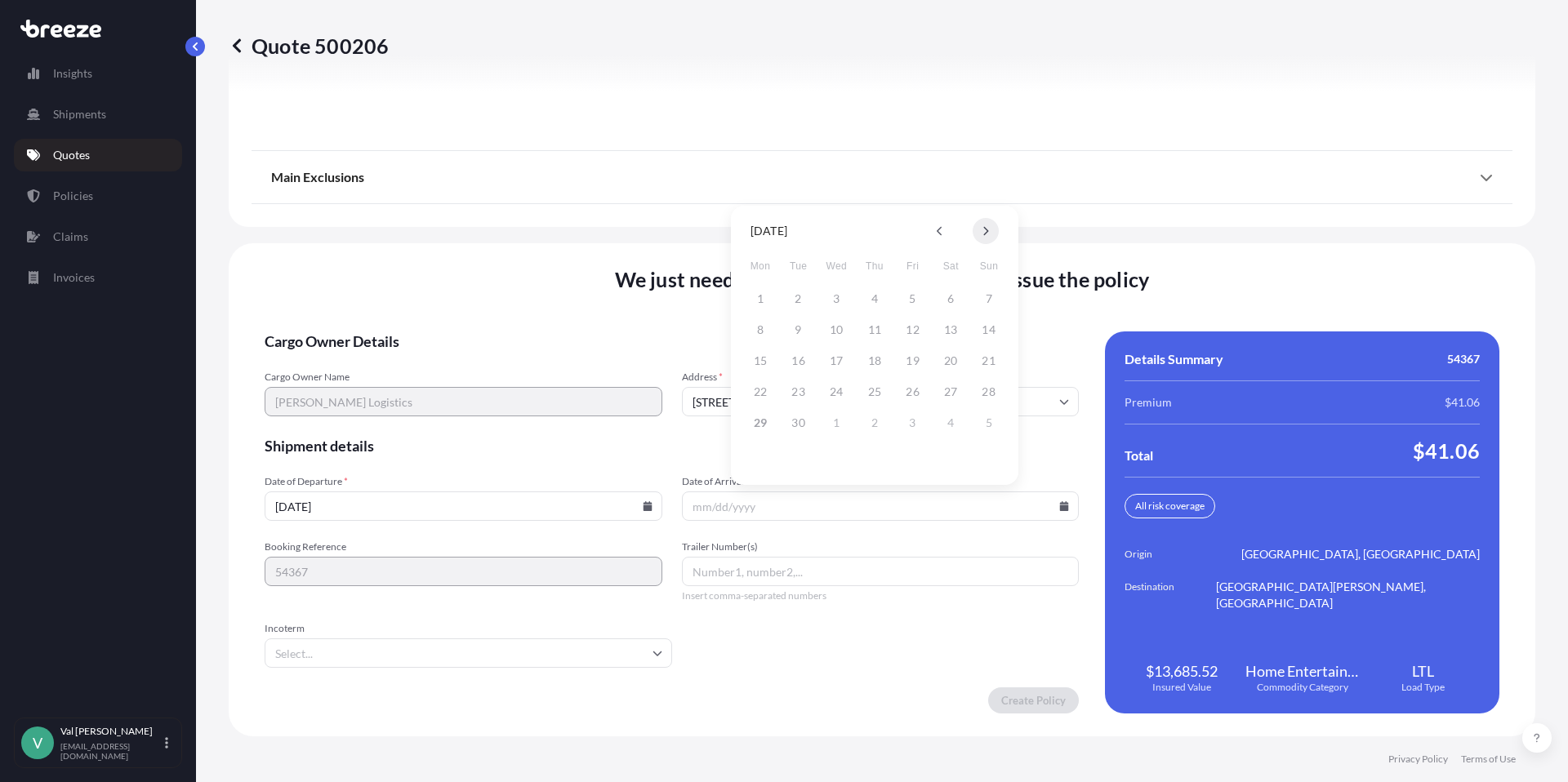
click at [986, 231] on icon at bounding box center [986, 231] width 5 height 9
click at [953, 298] on button "4" at bounding box center [950, 299] width 26 height 26
click at [1059, 503] on icon at bounding box center [1063, 507] width 9 height 10
click at [915, 295] on button "3" at bounding box center [912, 299] width 26 height 26
type input "[DATE]"
